Goal: Information Seeking & Learning: Find specific page/section

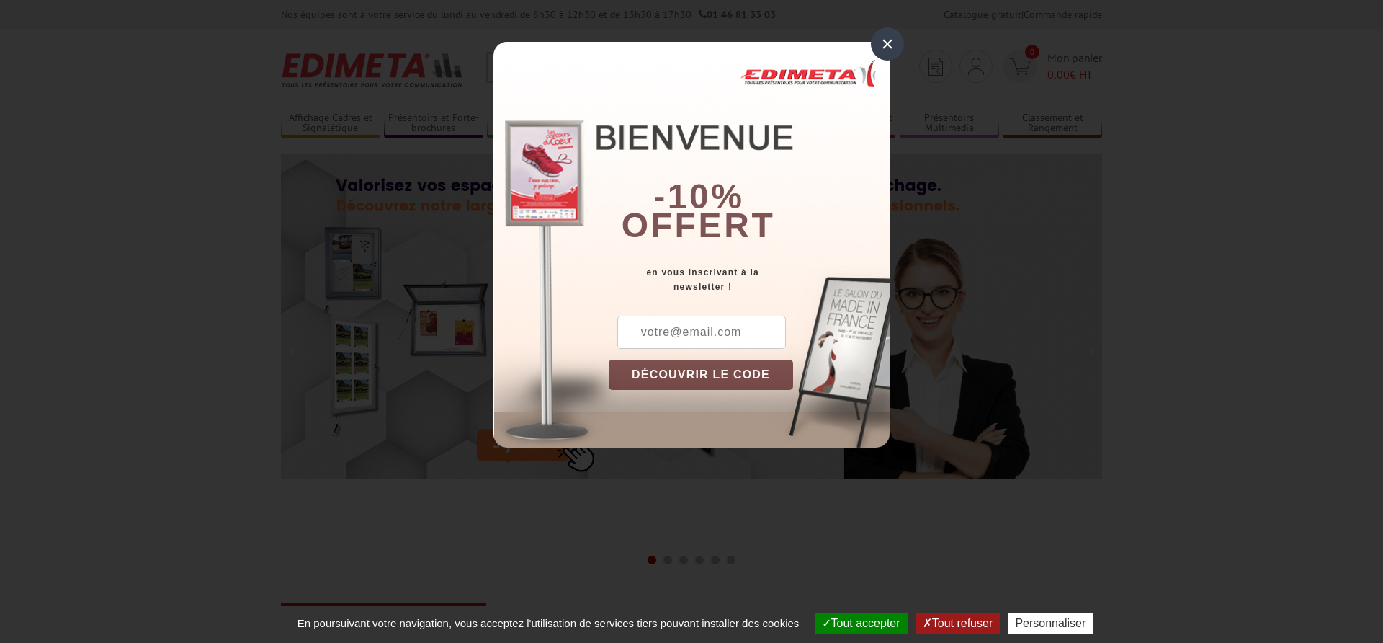
click at [884, 45] on div "×" at bounding box center [887, 43] width 33 height 33
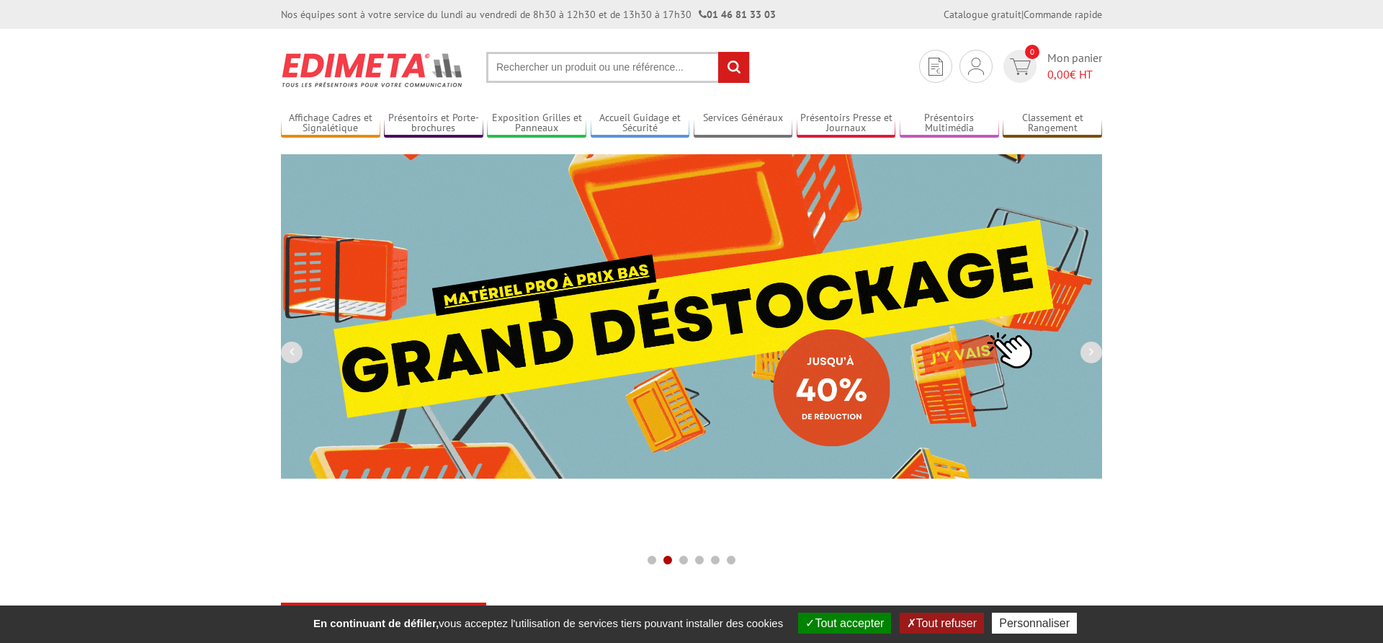
click at [561, 68] on input "text" at bounding box center [618, 67] width 264 height 31
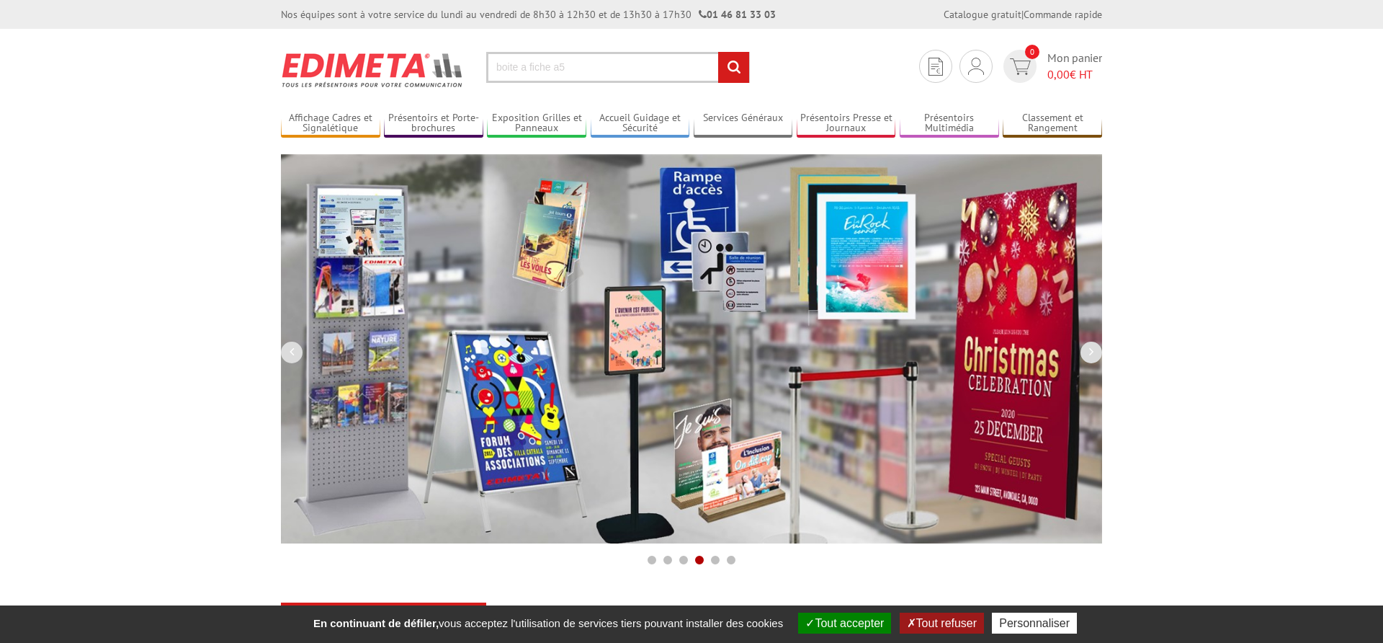
type input "boite a fiche a5"
click at [718, 52] on input "rechercher" at bounding box center [733, 67] width 31 height 31
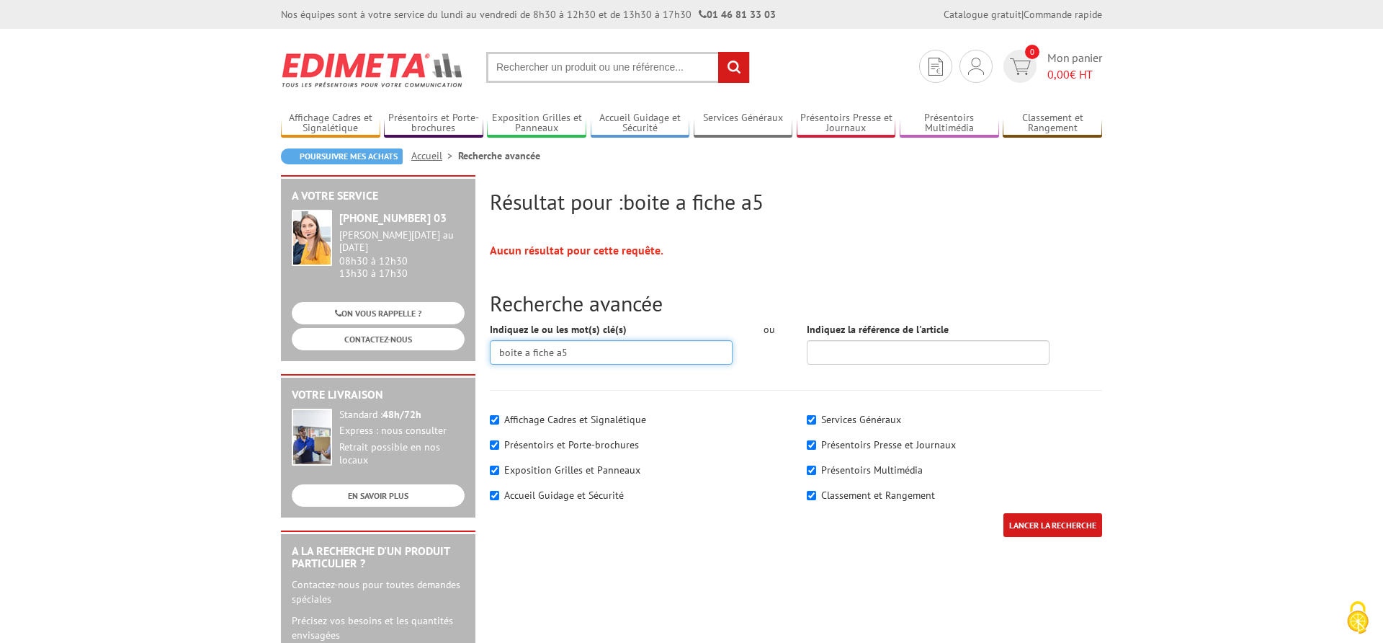
click at [603, 347] on input "boite a fiche a5" at bounding box center [611, 352] width 243 height 24
type input "boite a fiche"
click at [1003, 513] on input "LANCER LA RECHERCHE" at bounding box center [1052, 525] width 99 height 24
click at [545, 58] on input "text" at bounding box center [618, 67] width 264 height 31
type input "boite a fiche"
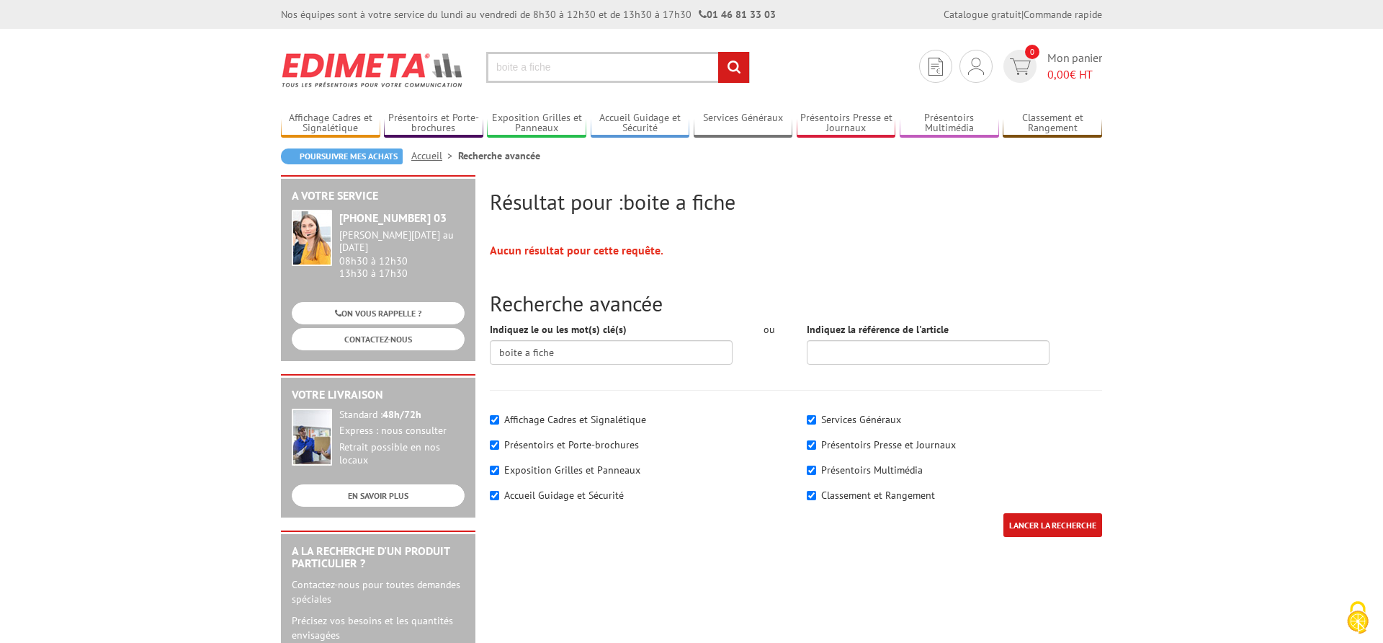
click at [718, 52] on input "rechercher" at bounding box center [733, 67] width 31 height 31
